Goal: Find specific page/section: Find specific page/section

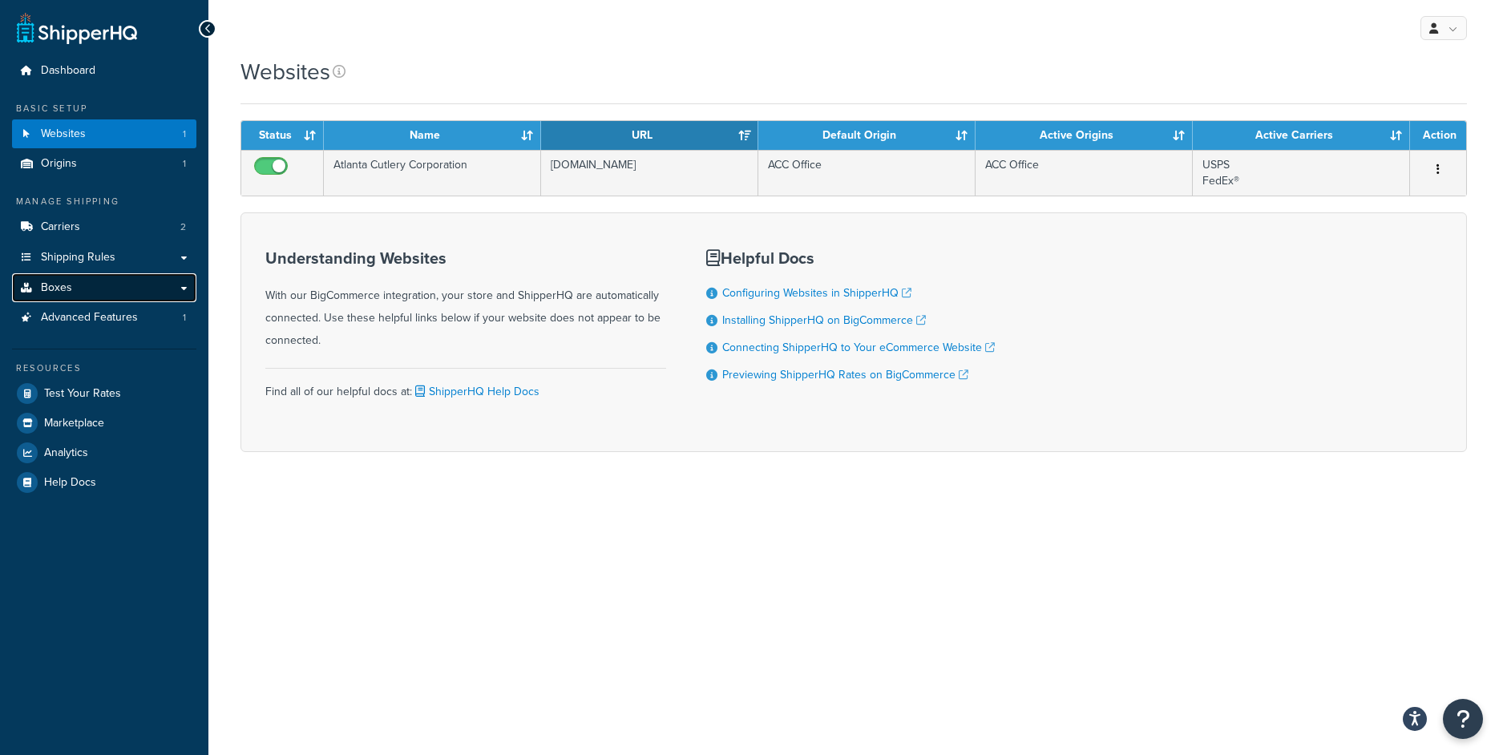
click at [107, 299] on link "Boxes" at bounding box center [104, 288] width 184 height 30
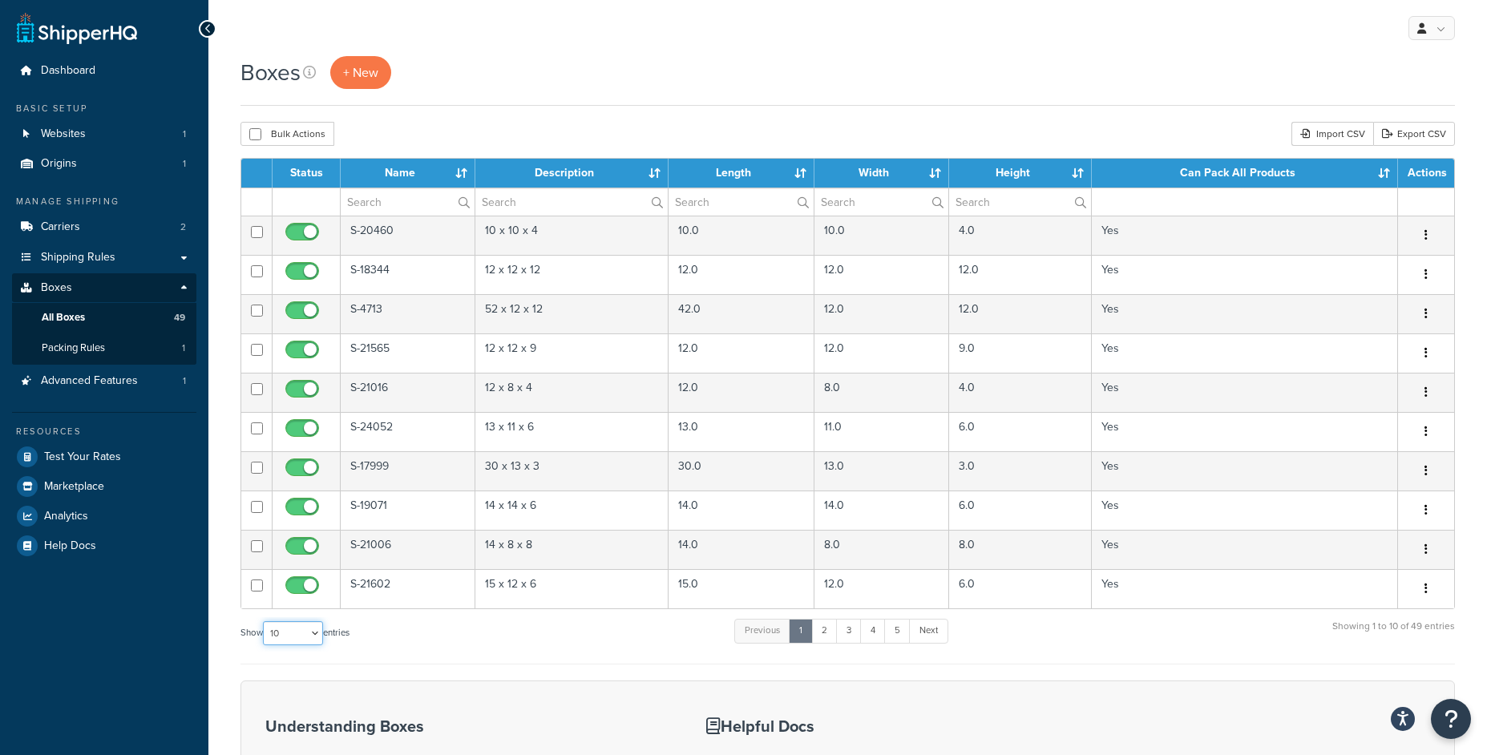
select select "1000"
click option "1000" at bounding box center [0, 0] width 0 height 0
